Goal: Task Accomplishment & Management: Manage account settings

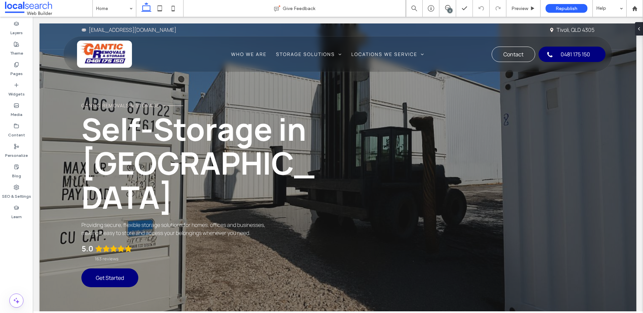
click at [447, 12] on div "6" at bounding box center [448, 8] width 17 height 17
click at [448, 8] on div "6" at bounding box center [450, 10] width 5 height 5
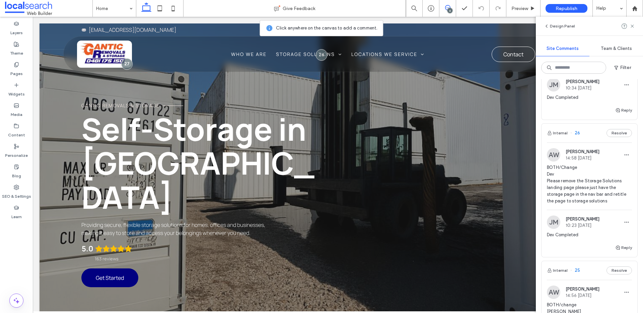
scroll to position [646, 0]
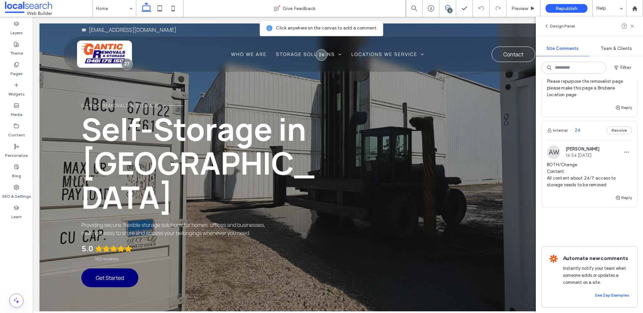
click at [599, 165] on span "BOTH/Change Content All content about 24/7 access to storage needs to be removed" at bounding box center [589, 175] width 85 height 27
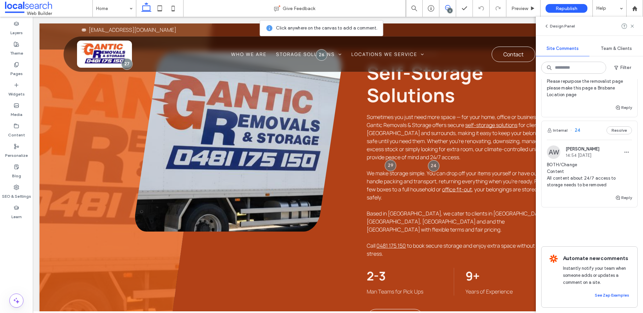
scroll to position [354, 0]
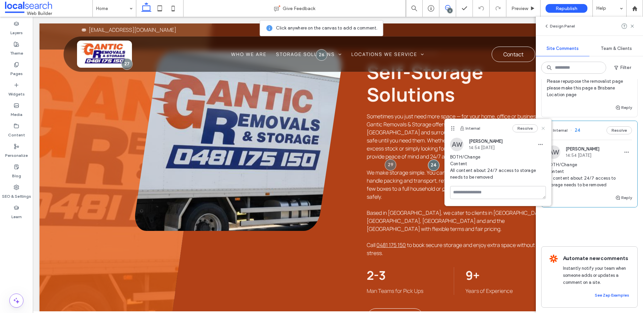
click at [544, 128] on use at bounding box center [543, 128] width 3 height 3
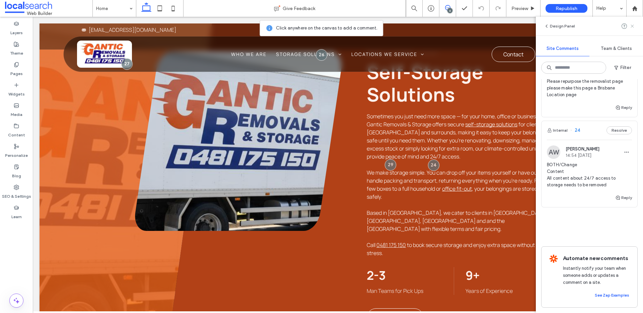
click at [632, 23] on icon at bounding box center [632, 25] width 5 height 5
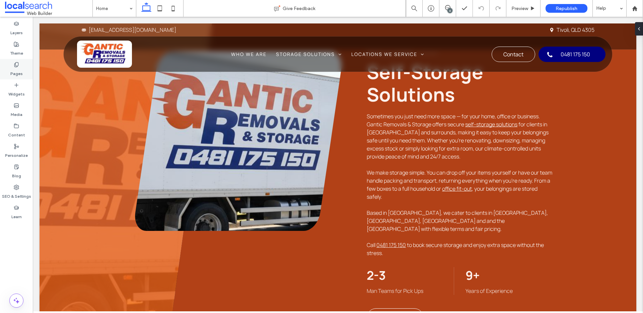
click at [20, 63] on div "Pages" at bounding box center [16, 69] width 33 height 20
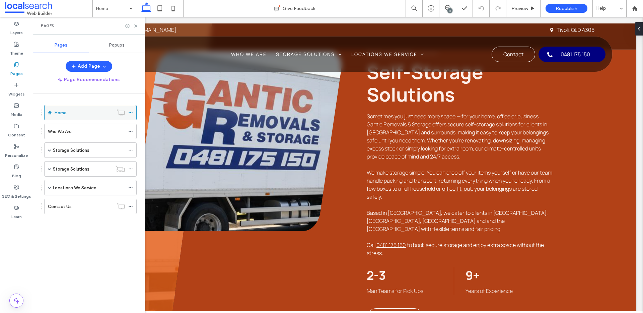
click at [130, 111] on icon at bounding box center [130, 112] width 5 height 5
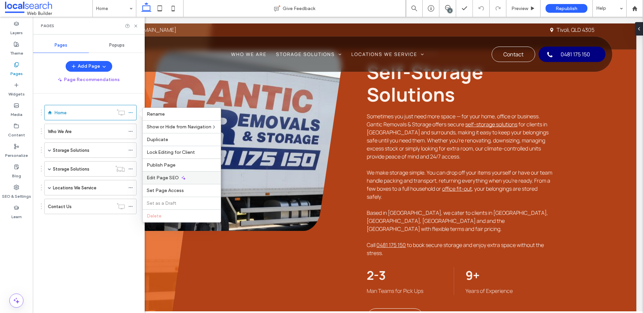
click at [168, 175] on span "Edit Page SEO" at bounding box center [163, 178] width 32 height 6
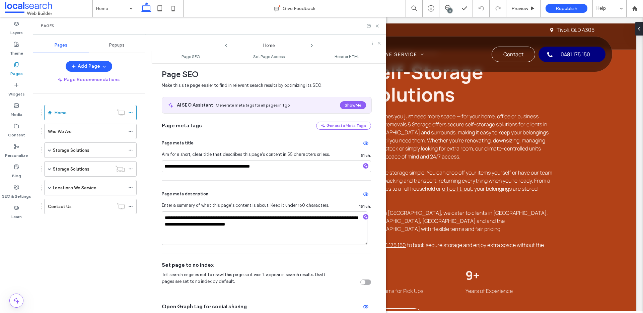
scroll to position [13, 0]
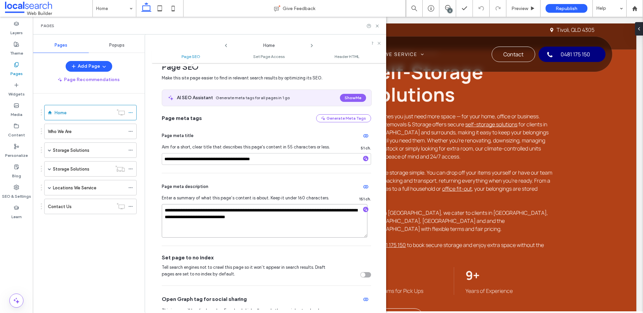
drag, startPoint x: 174, startPoint y: 216, endPoint x: 162, endPoint y: 216, distance: 12.7
click at [162, 216] on textarea "**********" at bounding box center [265, 221] width 206 height 34
type textarea "**********"
click at [312, 46] on use at bounding box center [311, 45] width 1 height 3
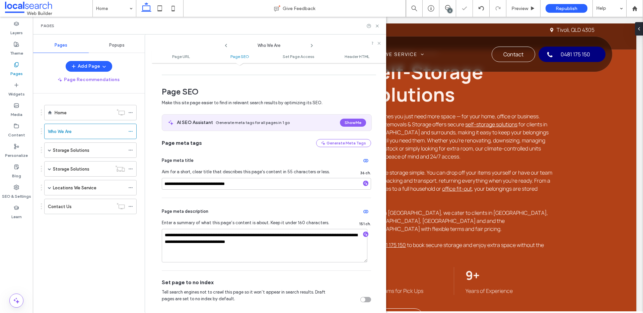
scroll to position [105, 0]
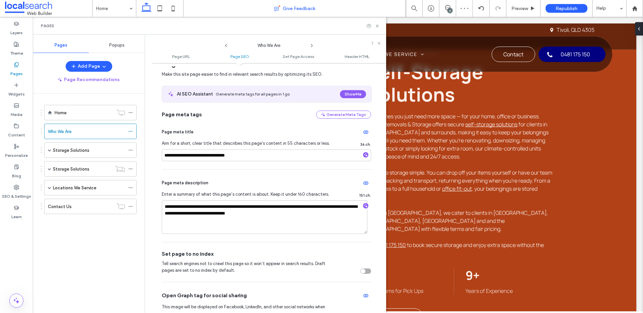
drag, startPoint x: 311, startPoint y: 46, endPoint x: 371, endPoint y: 11, distance: 69.8
click at [311, 46] on icon at bounding box center [311, 45] width 5 height 5
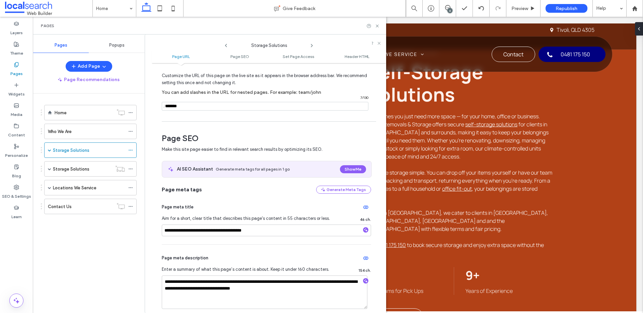
scroll to position [30, 0]
drag, startPoint x: 338, startPoint y: 285, endPoint x: 329, endPoint y: 286, distance: 8.4
click at [329, 286] on textarea "**********" at bounding box center [265, 292] width 206 height 34
drag, startPoint x: 325, startPoint y: 281, endPoint x: 335, endPoint y: 281, distance: 10.1
click at [335, 281] on textarea "**********" at bounding box center [265, 292] width 206 height 34
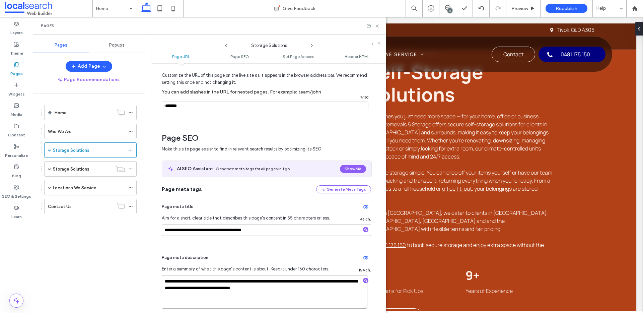
click at [336, 281] on textarea "**********" at bounding box center [265, 292] width 206 height 34
drag, startPoint x: 338, startPoint y: 282, endPoint x: 327, endPoint y: 282, distance: 10.7
click at [327, 282] on textarea "**********" at bounding box center [265, 292] width 206 height 34
type textarea "**********"
click at [323, 264] on div "**********" at bounding box center [266, 280] width 209 height 72
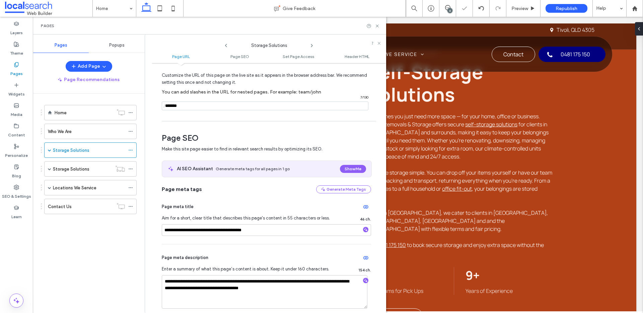
click at [314, 44] on icon at bounding box center [311, 45] width 5 height 5
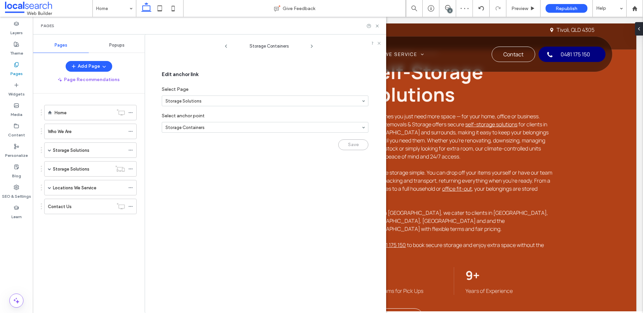
click at [313, 46] on icon at bounding box center [311, 46] width 5 height 5
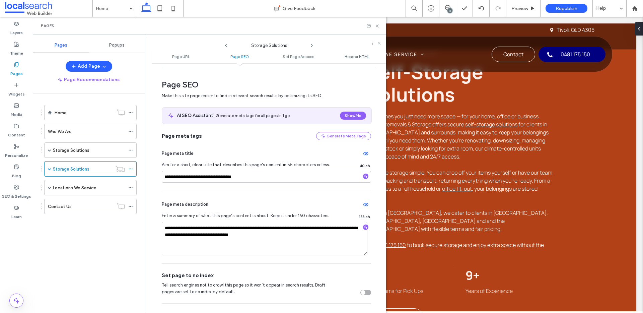
scroll to position [113, 0]
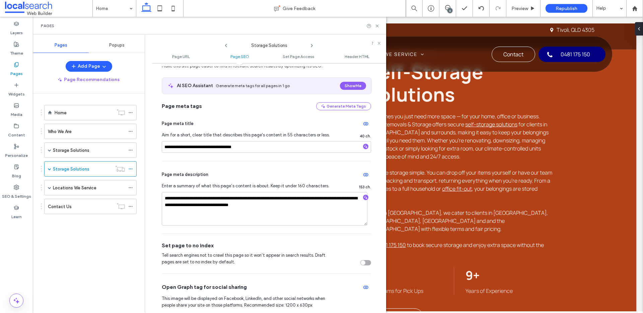
click at [311, 44] on icon at bounding box center [311, 45] width 5 height 5
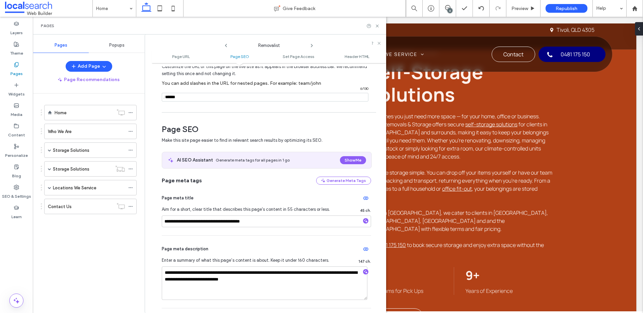
scroll to position [118, 0]
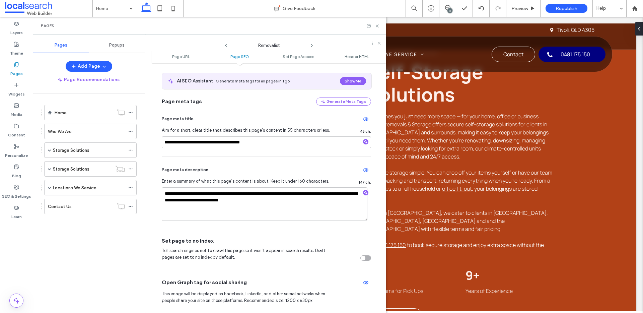
click at [314, 43] on icon at bounding box center [311, 45] width 5 height 5
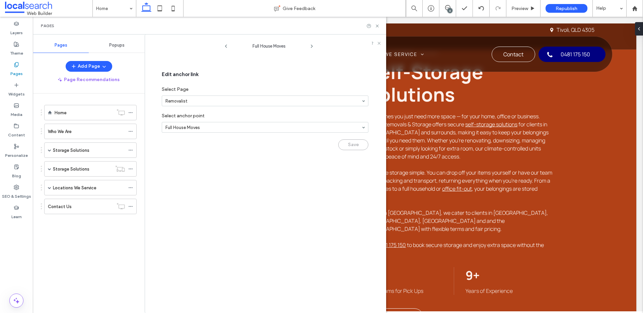
click at [313, 44] on icon at bounding box center [311, 46] width 5 height 5
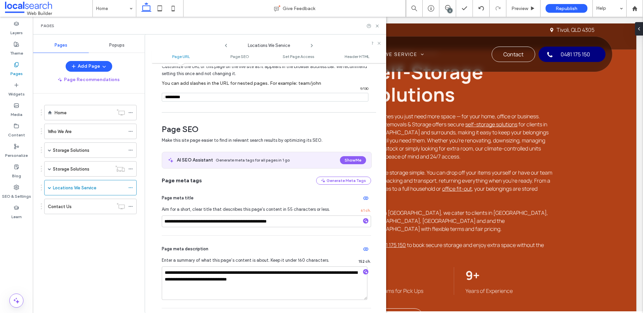
scroll to position [46, 0]
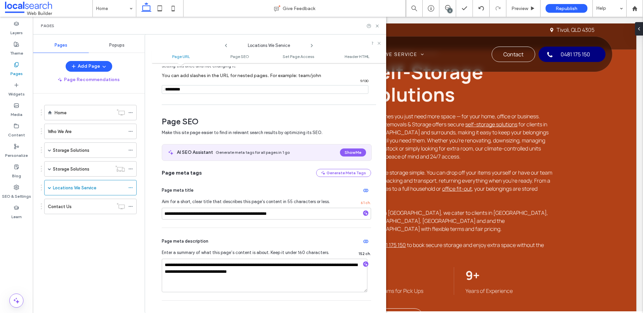
click at [313, 46] on icon at bounding box center [311, 45] width 5 height 5
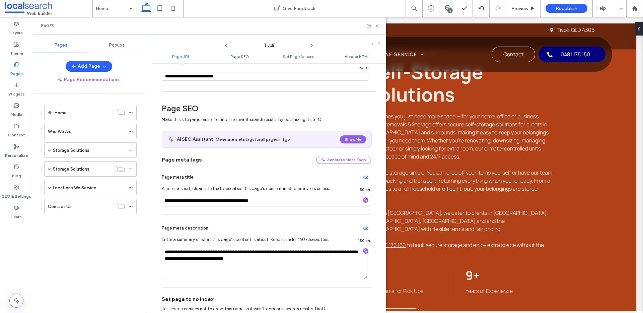
scroll to position [88, 0]
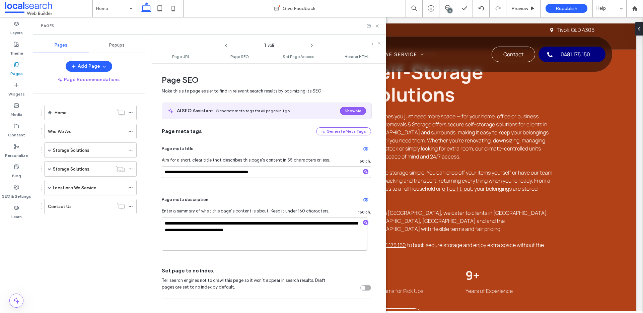
click at [313, 46] on icon at bounding box center [311, 45] width 5 height 5
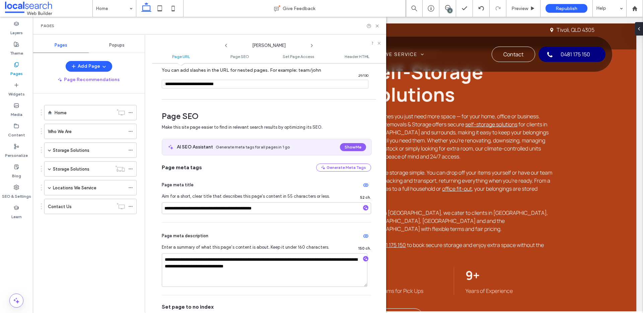
scroll to position [55, 0]
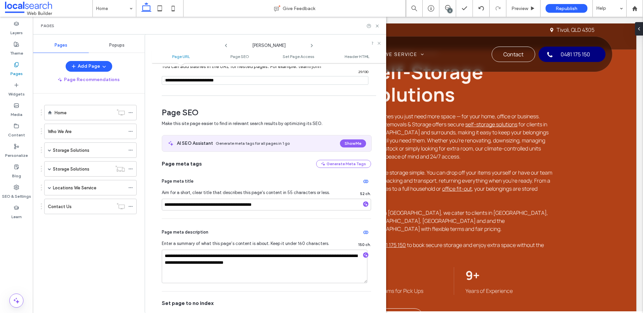
click at [312, 46] on use at bounding box center [311, 45] width 1 height 3
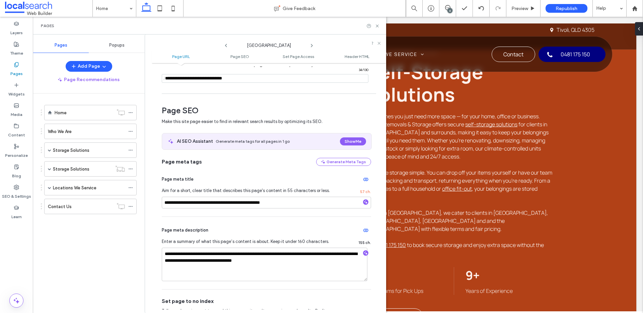
scroll to position [70, 0]
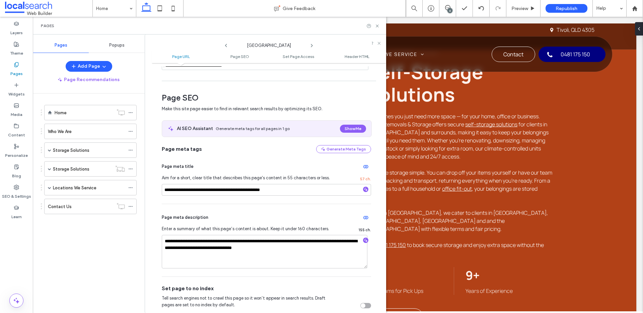
click at [313, 45] on icon at bounding box center [311, 45] width 5 height 5
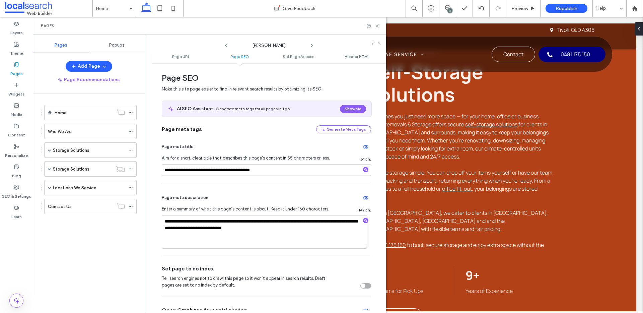
scroll to position [96, 0]
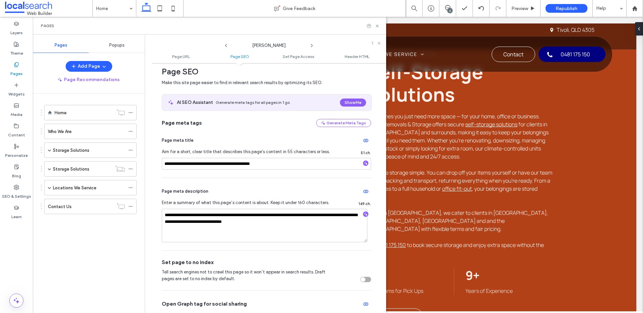
click at [312, 46] on use at bounding box center [311, 45] width 1 height 3
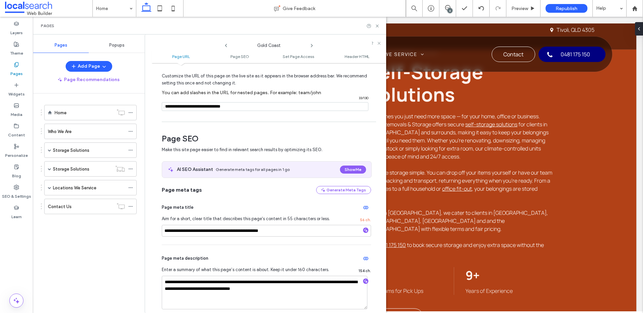
scroll to position [60, 0]
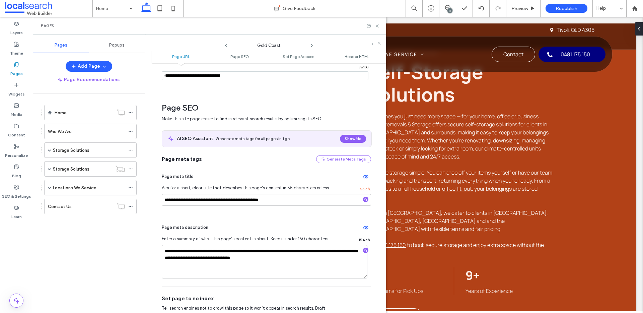
click at [312, 46] on use at bounding box center [311, 45] width 1 height 3
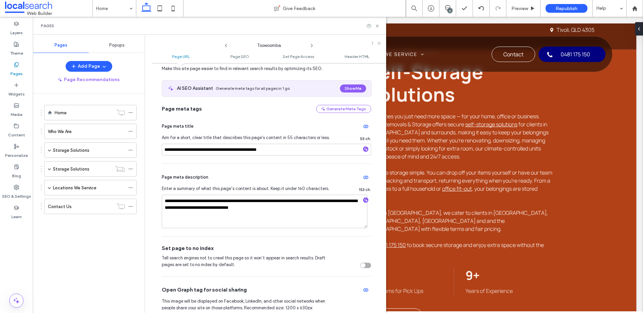
scroll to position [117, 0]
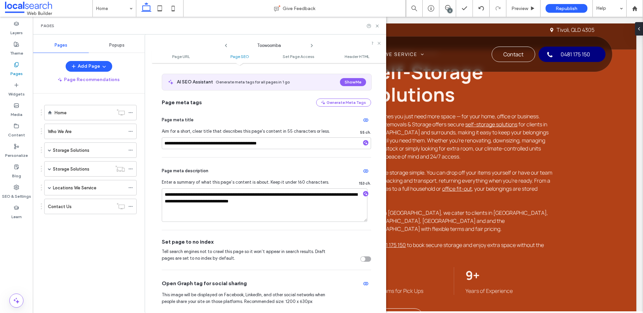
click at [313, 44] on icon at bounding box center [311, 45] width 5 height 5
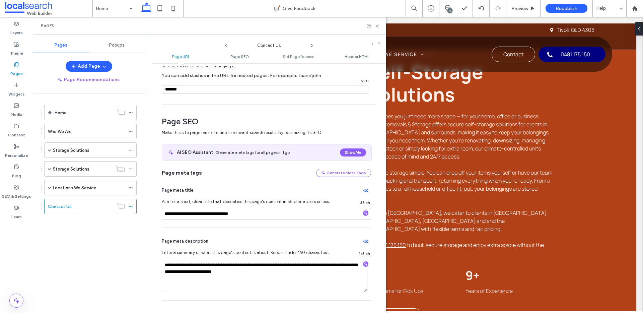
scroll to position [48, 0]
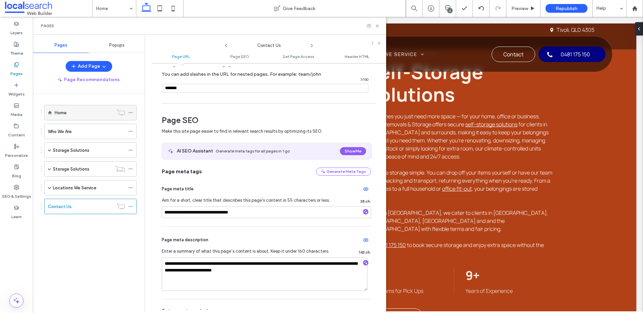
click at [79, 114] on div "Home" at bounding box center [84, 112] width 59 height 7
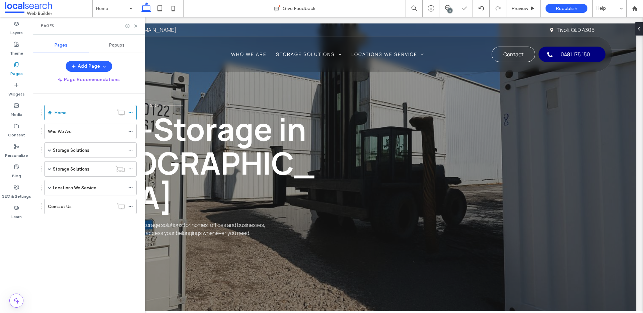
scroll to position [0, 0]
drag, startPoint x: 107, startPoint y: 8, endPoint x: 135, endPoint y: 26, distance: 33.3
click at [135, 26] on icon at bounding box center [135, 25] width 5 height 5
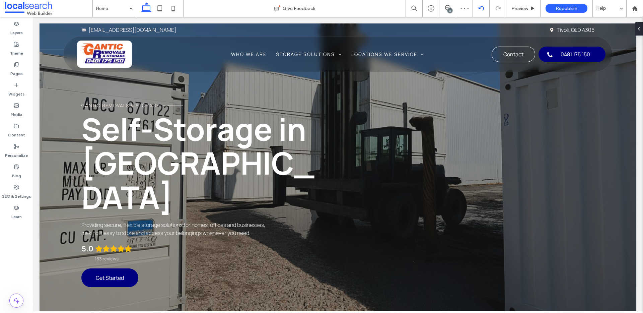
scroll to position [347, 0]
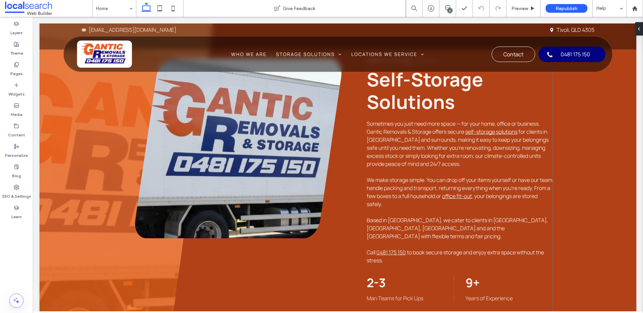
click at [438, 148] on span "for clients in [GEOGRAPHIC_DATA] and surrounds, making it easy to keep your bel…" at bounding box center [458, 148] width 182 height 40
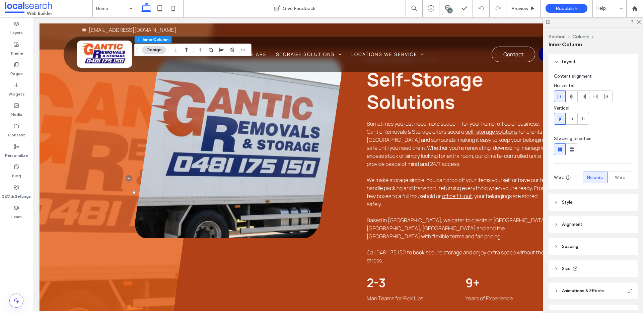
click at [470, 153] on span "for clients in [GEOGRAPHIC_DATA] and surrounds, making it easy to keep your bel…" at bounding box center [458, 148] width 182 height 40
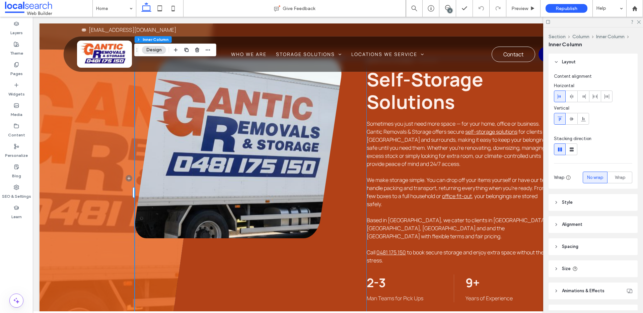
click at [431, 162] on p "Sometimes you just need more space — for your home, office or business. Gantic …" at bounding box center [460, 144] width 186 height 48
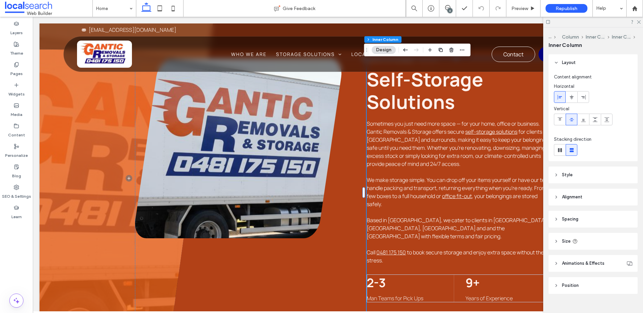
click at [641, 23] on div at bounding box center [594, 22] width 100 height 10
click at [640, 22] on icon at bounding box center [639, 21] width 4 height 4
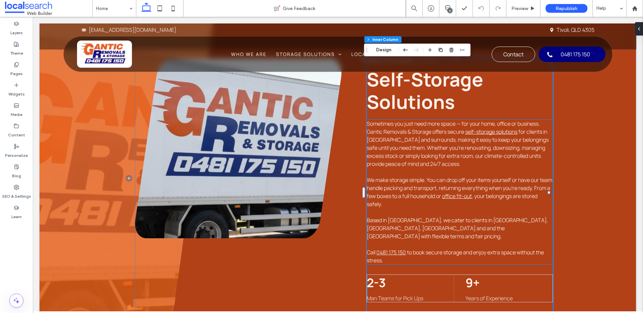
click at [469, 143] on span "for clients in [GEOGRAPHIC_DATA] and surrounds, making it easy to keep your bel…" at bounding box center [458, 148] width 182 height 40
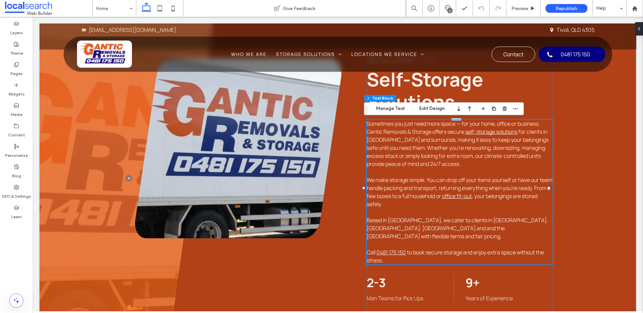
click at [409, 155] on span "for clients in [GEOGRAPHIC_DATA] and surrounds, making it easy to keep your bel…" at bounding box center [458, 148] width 182 height 40
click at [402, 155] on span "for clients in [GEOGRAPHIC_DATA] and surrounds, making it easy to keep your bel…" at bounding box center [458, 148] width 182 height 40
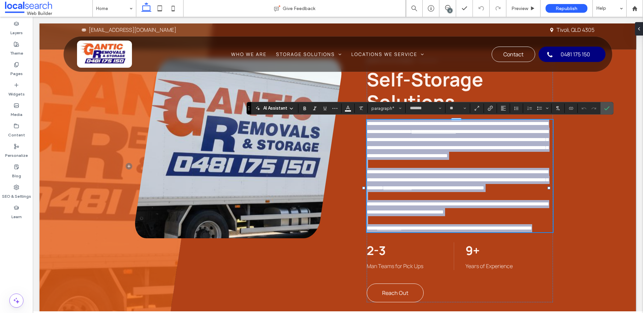
click at [396, 156] on span "**********" at bounding box center [458, 143] width 182 height 29
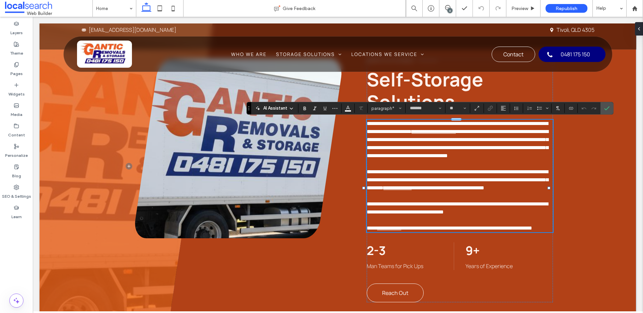
click at [394, 158] on span "**********" at bounding box center [458, 143] width 182 height 29
drag, startPoint x: 394, startPoint y: 165, endPoint x: 401, endPoint y: 165, distance: 7.7
click at [401, 158] on span "**********" at bounding box center [458, 143] width 182 height 29
click at [608, 109] on icon "Confirm" at bounding box center [607, 108] width 5 height 5
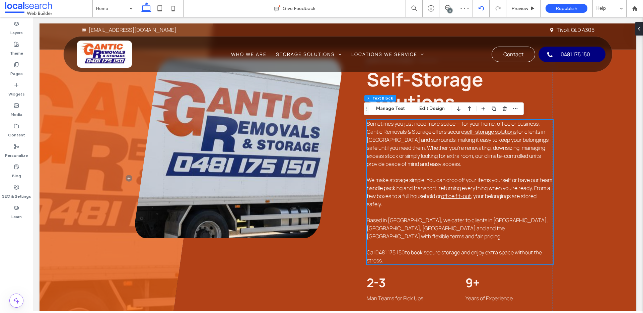
scroll to position [719, 0]
